Goal: Task Accomplishment & Management: Use online tool/utility

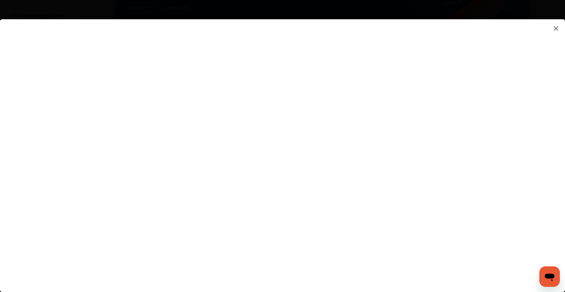
scroll to position [97, 0]
click at [340, 172] on flutter-view at bounding box center [282, 149] width 565 height 260
click at [413, 101] on flutter-view at bounding box center [282, 149] width 565 height 260
click at [416, 87] on flutter-view at bounding box center [282, 149] width 565 height 260
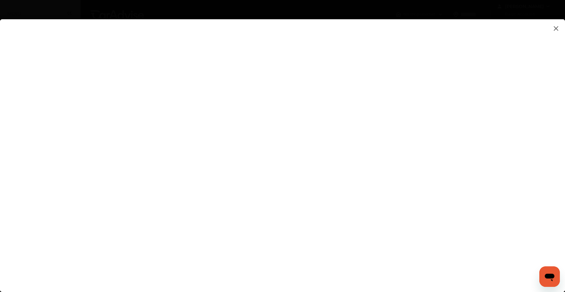
click at [473, 85] on flutter-view at bounding box center [282, 149] width 565 height 260
click at [476, 119] on flutter-view at bounding box center [282, 149] width 565 height 260
click at [86, 38] on flutter-view at bounding box center [282, 149] width 565 height 260
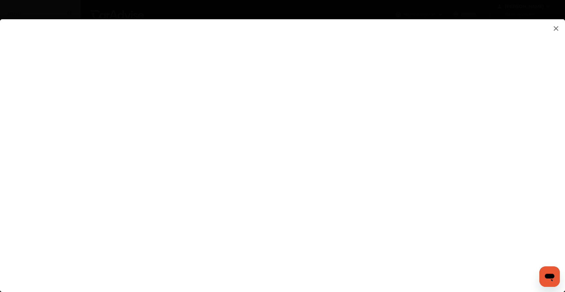
click at [331, 53] on flutter-view at bounding box center [282, 149] width 565 height 260
click at [342, 40] on flutter-view at bounding box center [282, 149] width 565 height 260
click at [340, 54] on flutter-view at bounding box center [282, 149] width 565 height 260
click at [339, 64] on flutter-view at bounding box center [282, 149] width 565 height 260
click at [169, 37] on flutter-view at bounding box center [282, 149] width 565 height 260
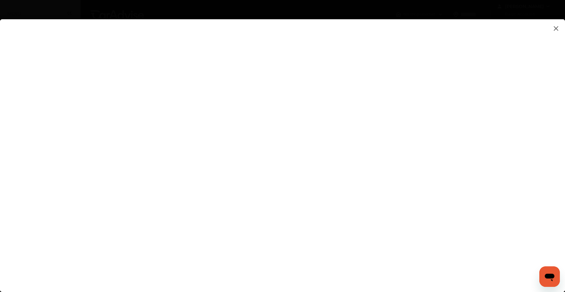
click at [100, 38] on flutter-view at bounding box center [282, 149] width 565 height 260
click at [120, 115] on flutter-view at bounding box center [282, 149] width 565 height 260
click at [553, 29] on img at bounding box center [556, 28] width 8 height 8
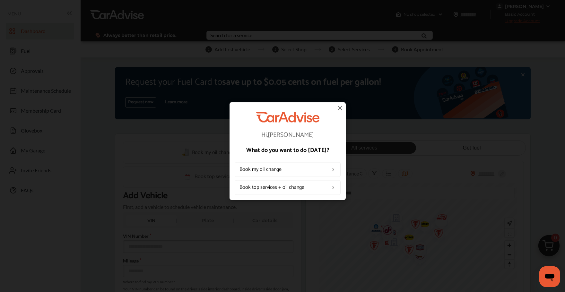
click at [341, 105] on img at bounding box center [340, 108] width 8 height 8
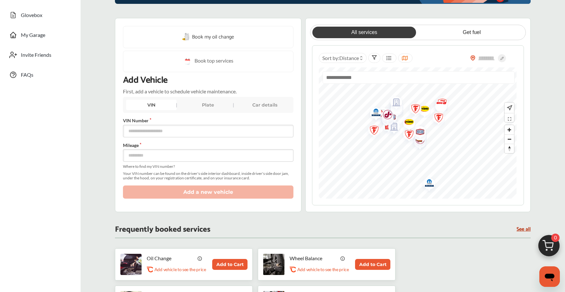
scroll to position [112, 0]
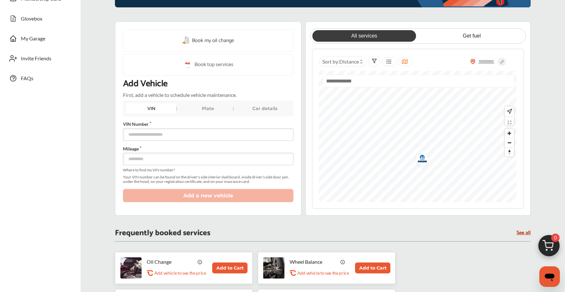
click at [423, 158] on img "Map marker" at bounding box center [419, 159] width 17 height 18
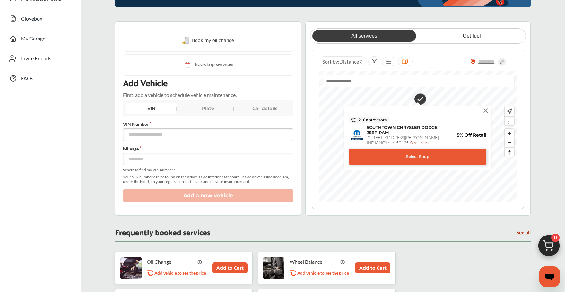
click at [486, 111] on img at bounding box center [485, 110] width 7 height 7
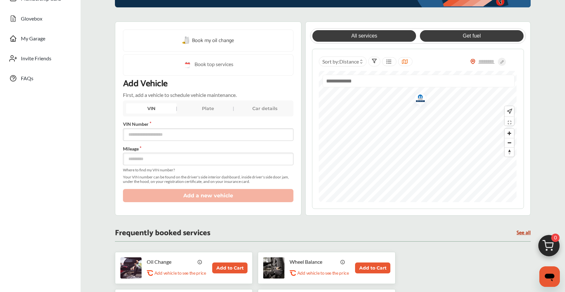
click at [465, 39] on link "Get fuel" at bounding box center [472, 36] width 104 height 12
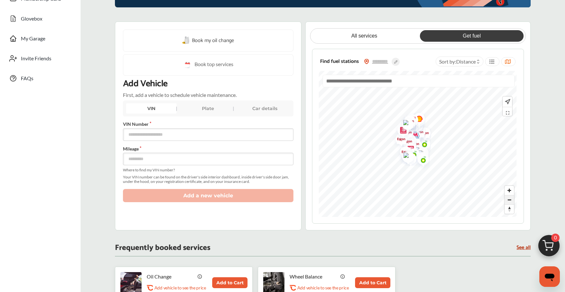
click at [509, 200] on span "Zoom out" at bounding box center [508, 199] width 9 height 9
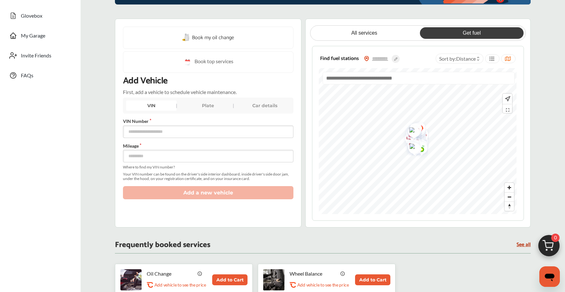
click at [392, 87] on div at bounding box center [417, 81] width 191 height 18
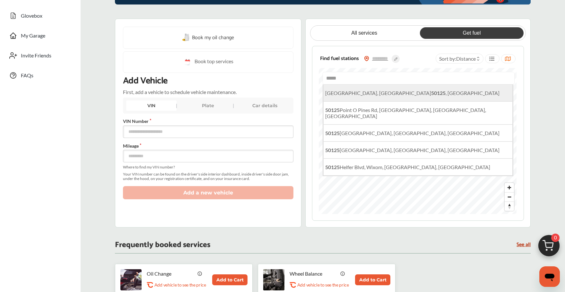
click at [382, 92] on span "[GEOGRAPHIC_DATA] , [GEOGRAPHIC_DATA]" at bounding box center [412, 93] width 174 height 6
type input "**********"
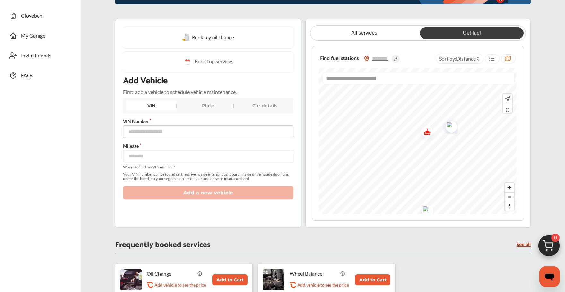
click at [452, 124] on img "Map marker" at bounding box center [449, 126] width 17 height 16
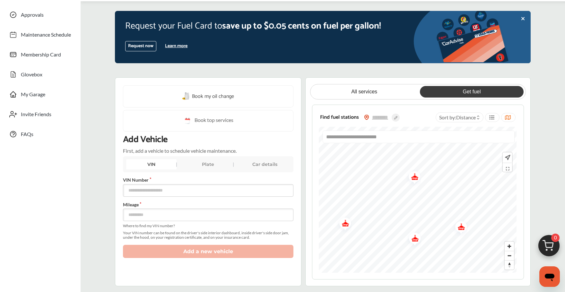
scroll to position [51, 0]
